Goal: Find specific page/section: Find specific page/section

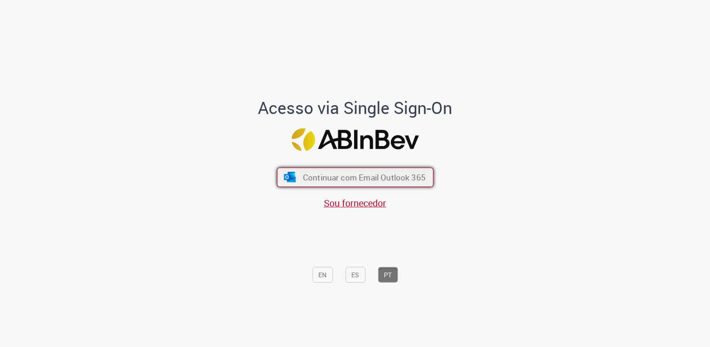
click at [405, 179] on span "Continuar com Email Outlook 365" at bounding box center [363, 176] width 123 height 11
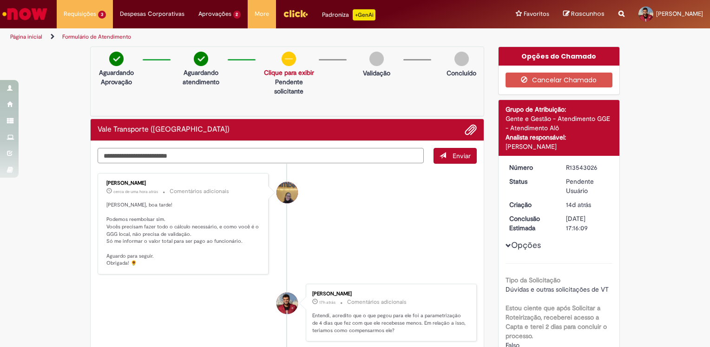
click at [203, 156] on textarea "Digite sua mensagem aqui..." at bounding box center [261, 156] width 326 height 16
click at [204, 156] on textarea "Digite sua mensagem aqui..." at bounding box center [261, 156] width 326 height 16
type textarea "*"
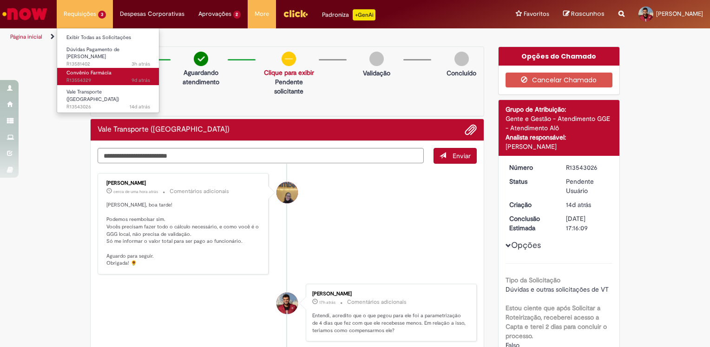
click at [87, 72] on span "Convênio Farmácia" at bounding box center [88, 72] width 45 height 7
